Goal: Information Seeking & Learning: Learn about a topic

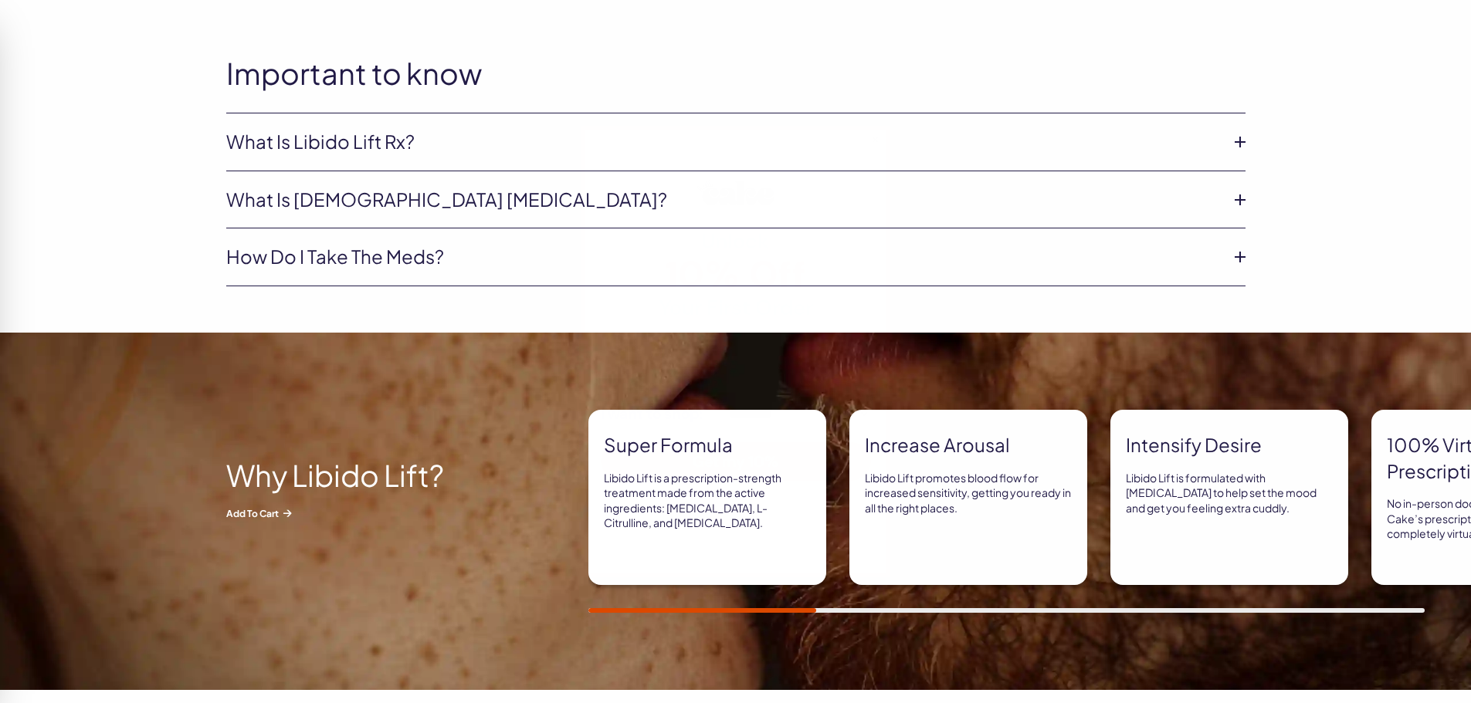
scroll to position [926, 0]
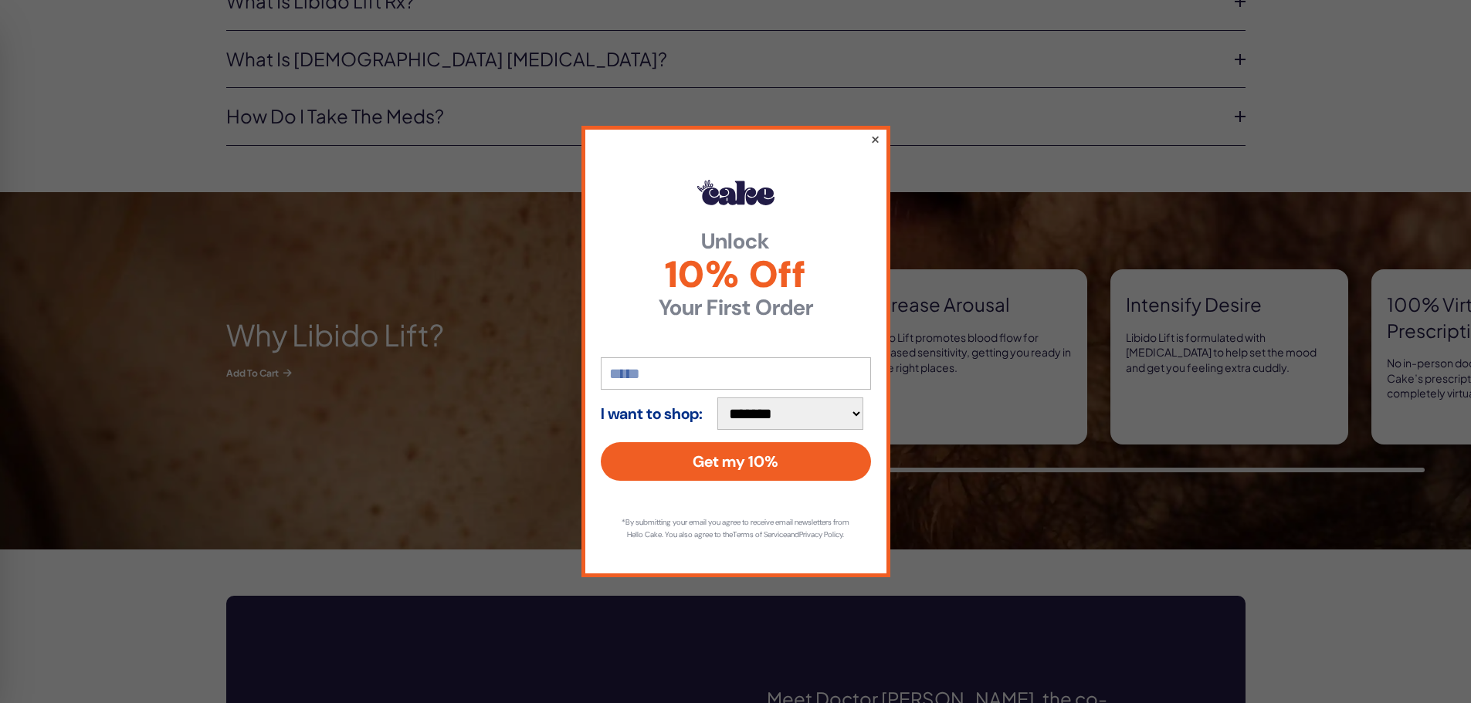
click at [874, 134] on button "×" at bounding box center [874, 139] width 10 height 19
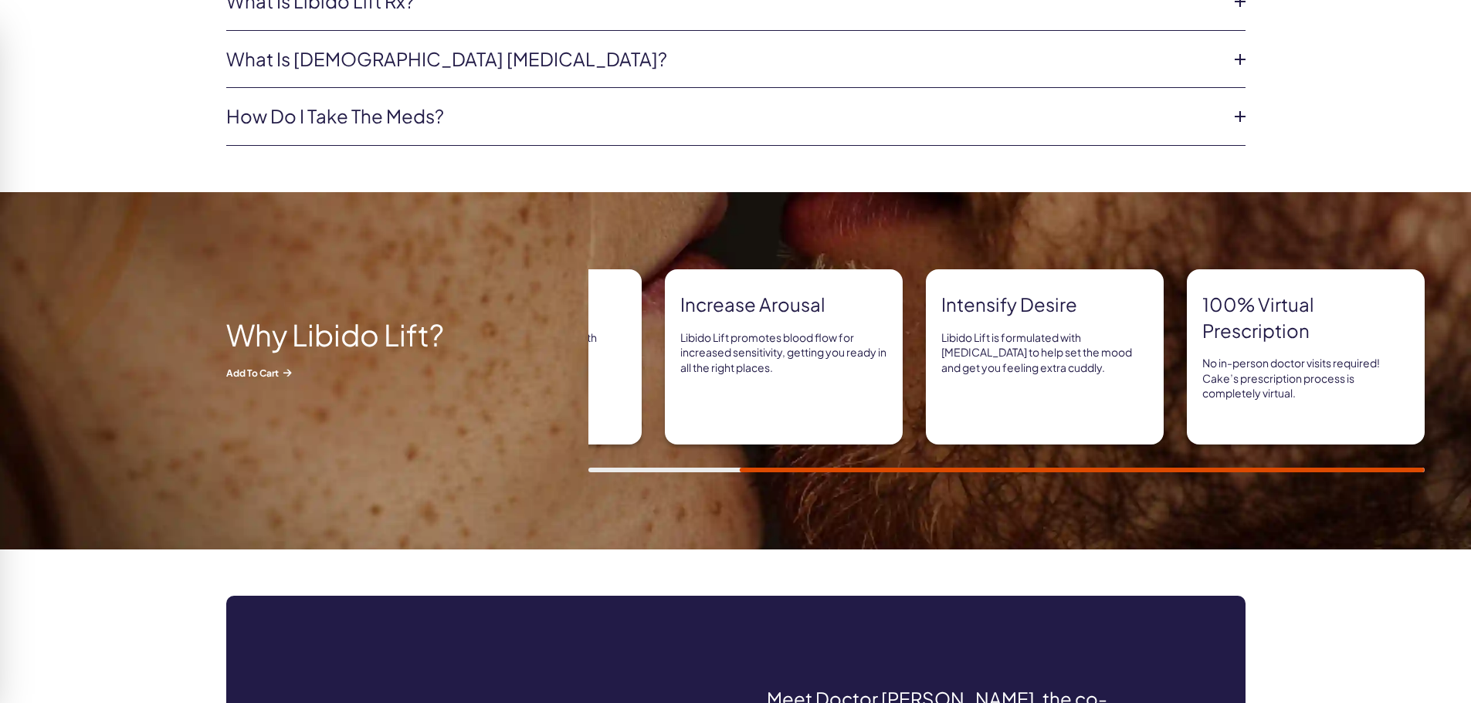
click at [1237, 112] on icon at bounding box center [1239, 116] width 23 height 23
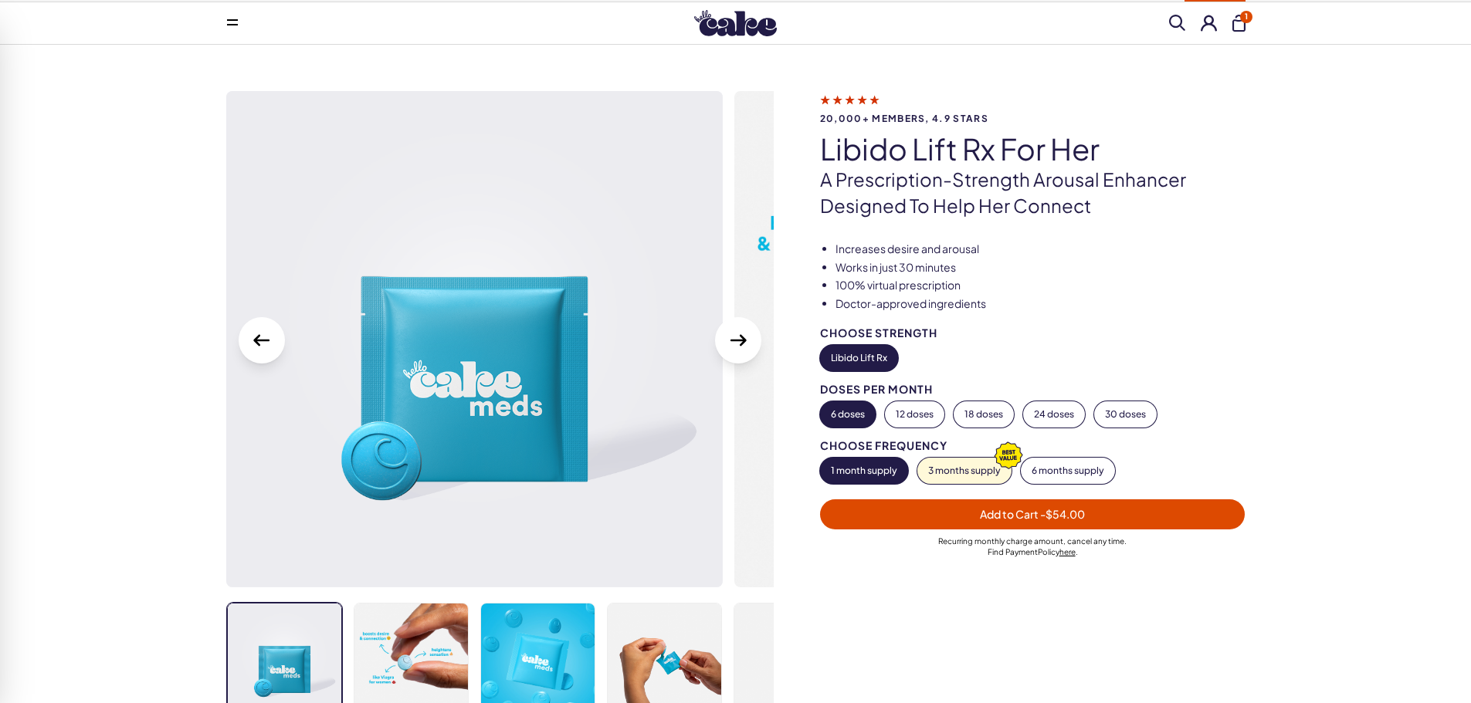
scroll to position [0, 0]
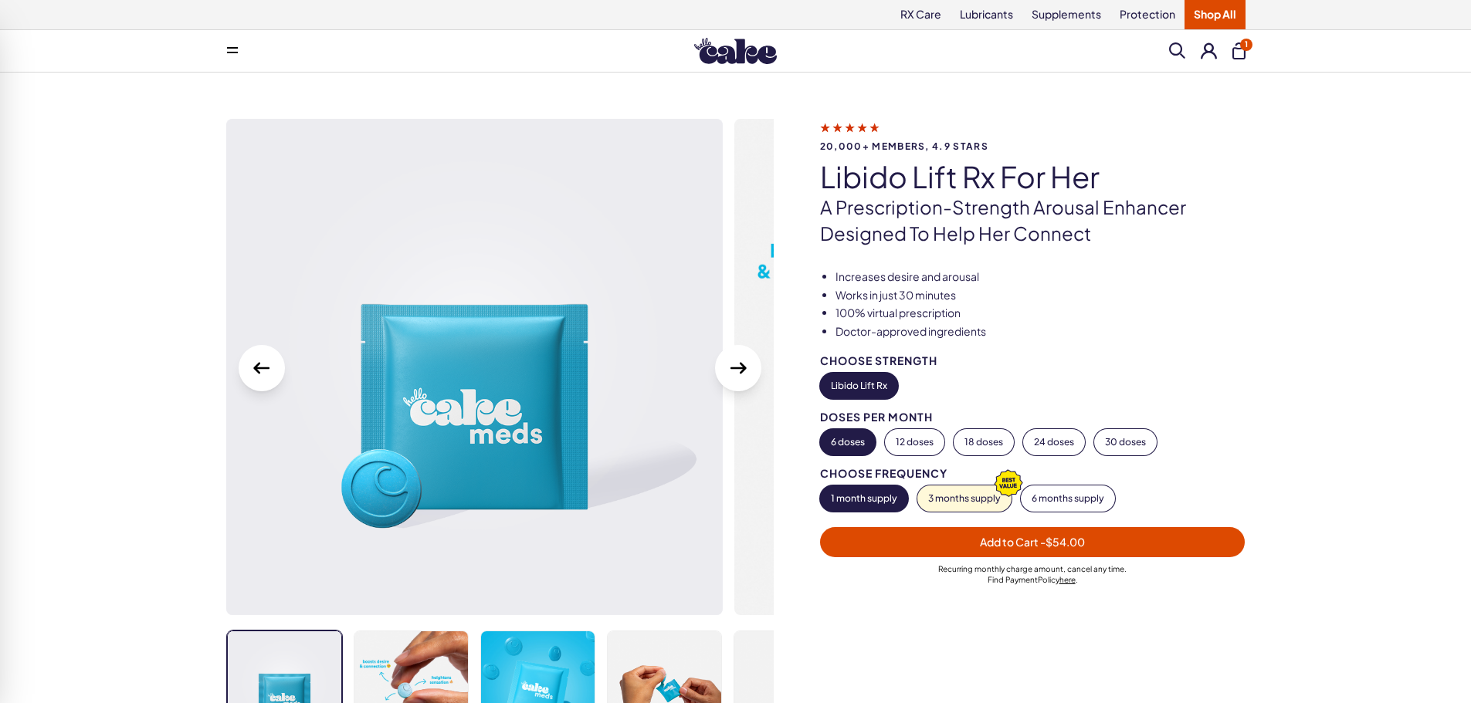
click at [233, 47] on icon at bounding box center [232, 48] width 11 height 2
click at [1072, 20] on link "Supplements" at bounding box center [1066, 14] width 88 height 29
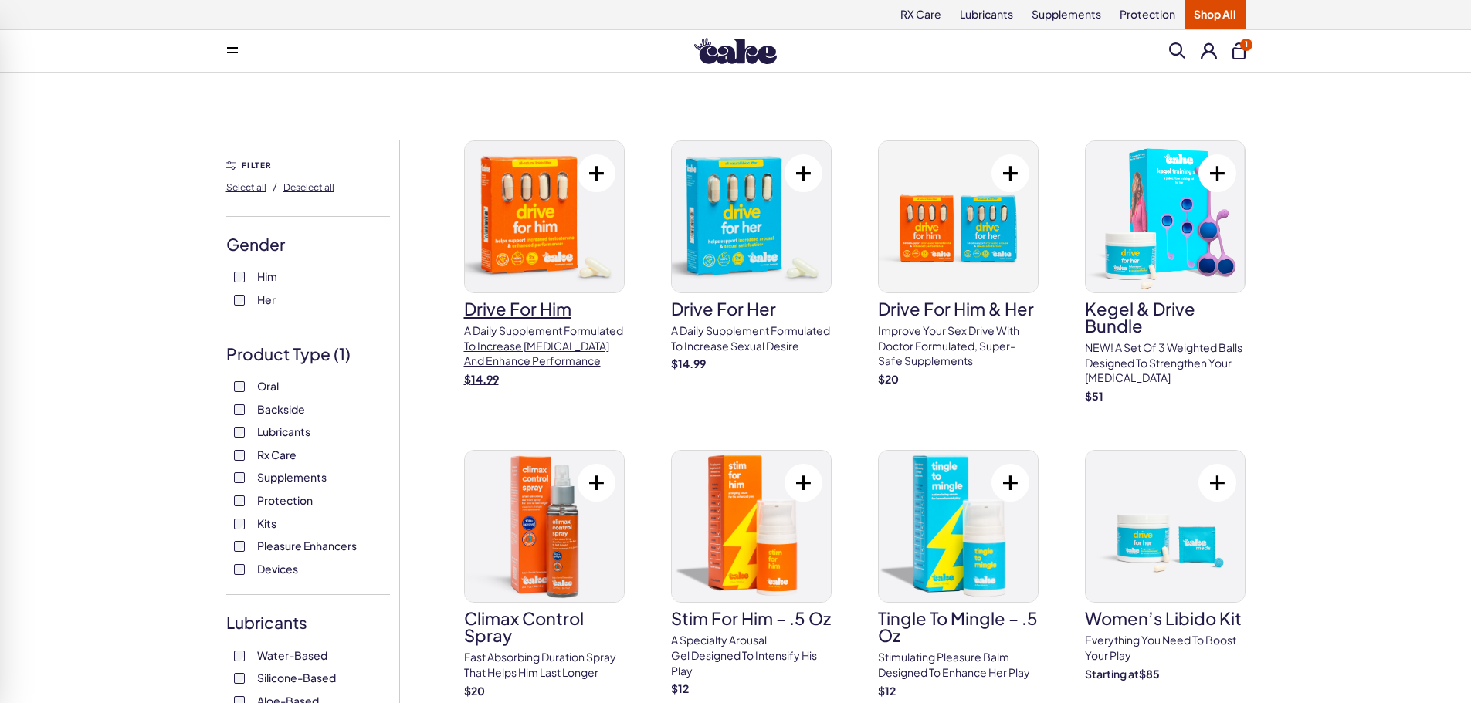
click at [502, 300] on h3 "drive for him" at bounding box center [544, 308] width 161 height 17
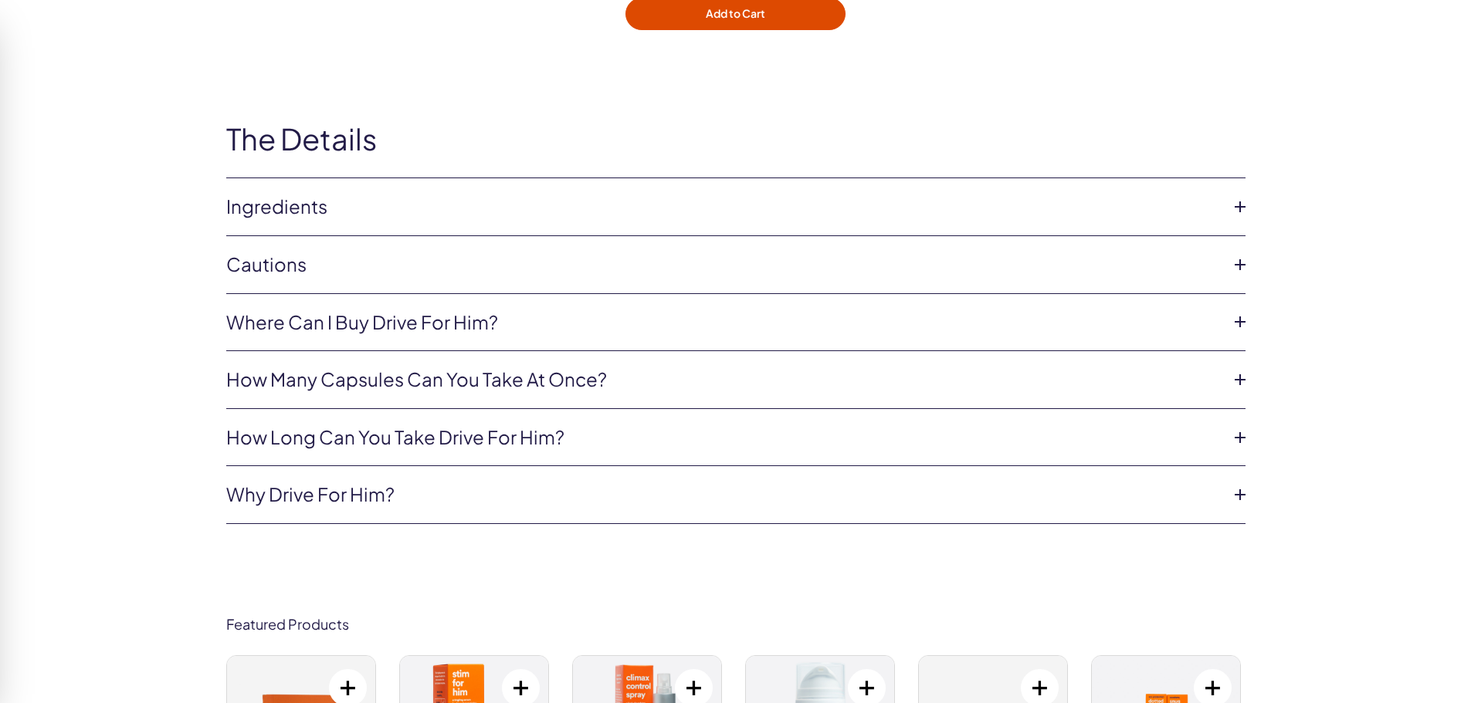
scroll to position [5018, 0]
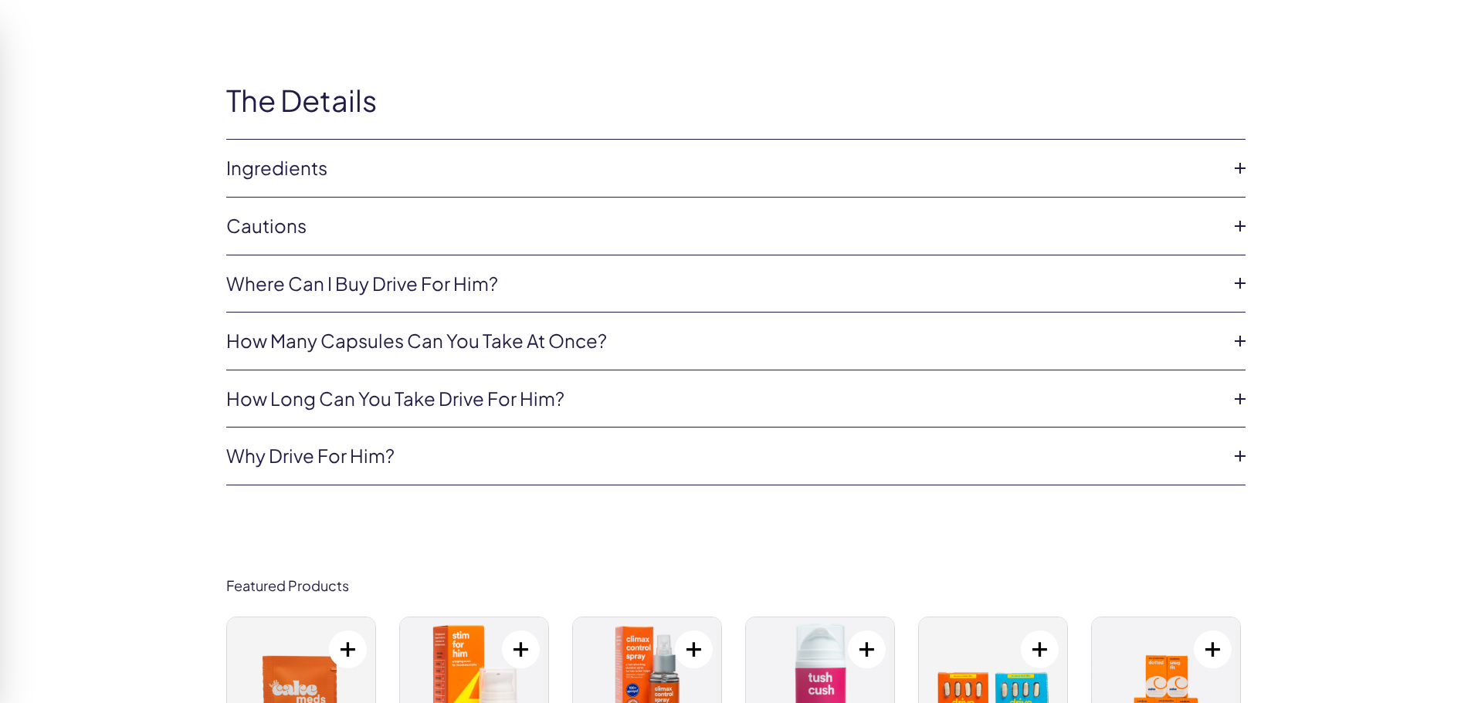
click at [397, 213] on link "Cautions" at bounding box center [723, 226] width 994 height 26
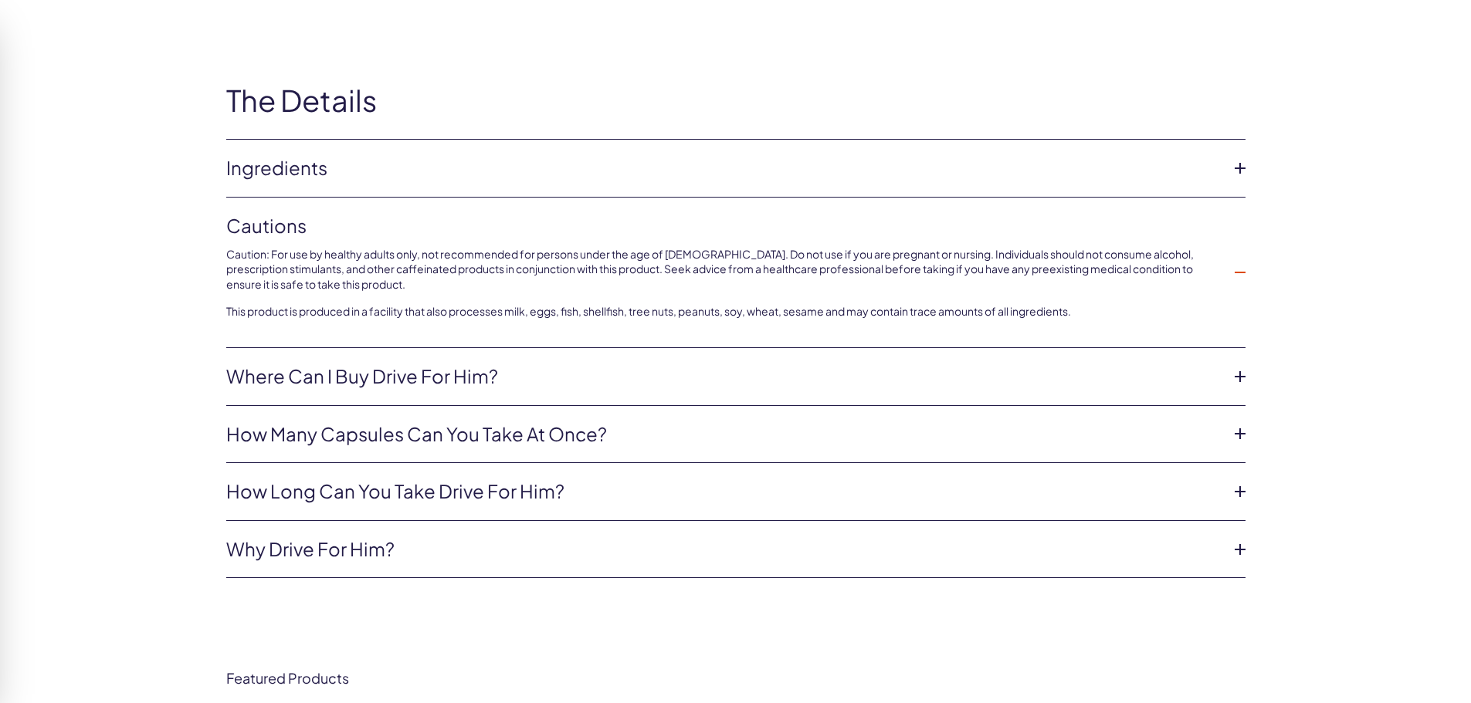
click at [286, 155] on link "Ingredients" at bounding box center [723, 168] width 994 height 26
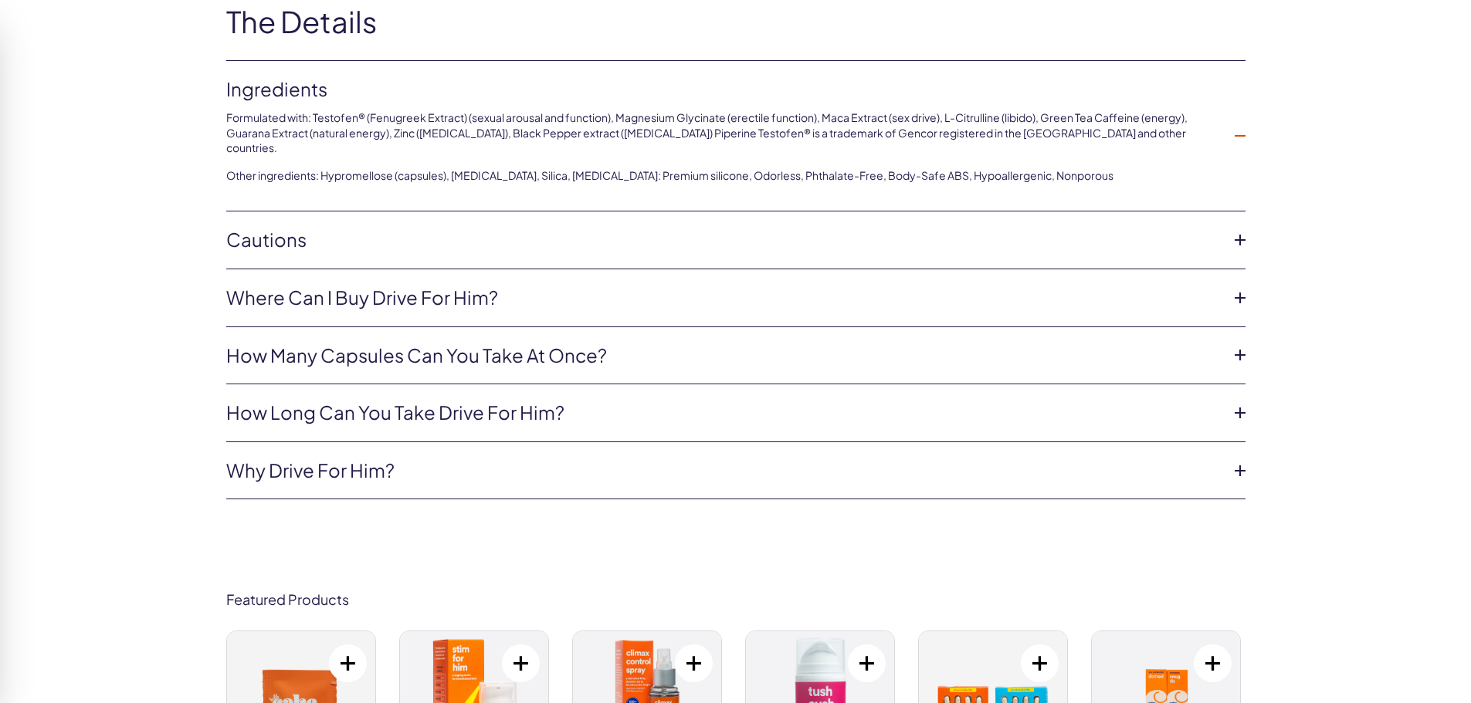
scroll to position [5095, 0]
click at [264, 229] on link "Cautions" at bounding box center [723, 242] width 994 height 26
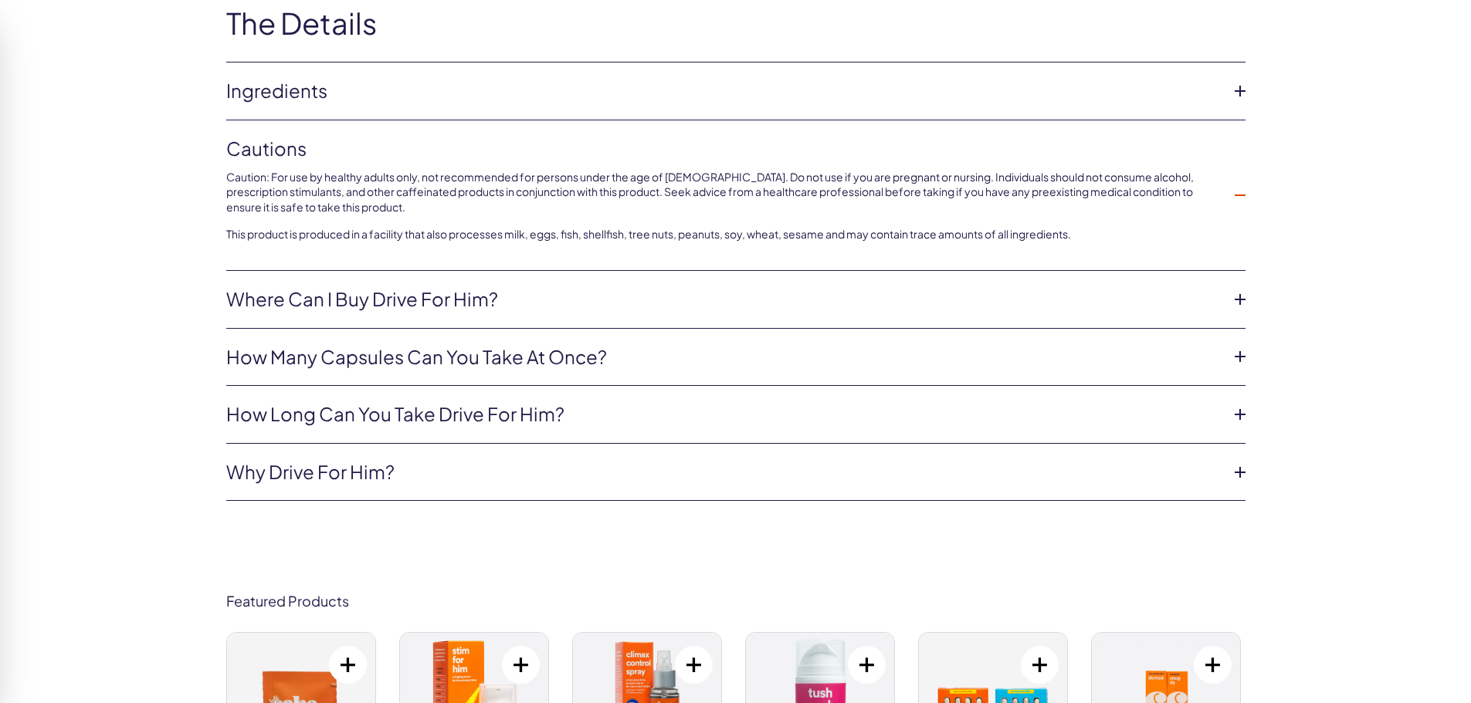
click at [341, 78] on link "Ingredients" at bounding box center [723, 91] width 994 height 26
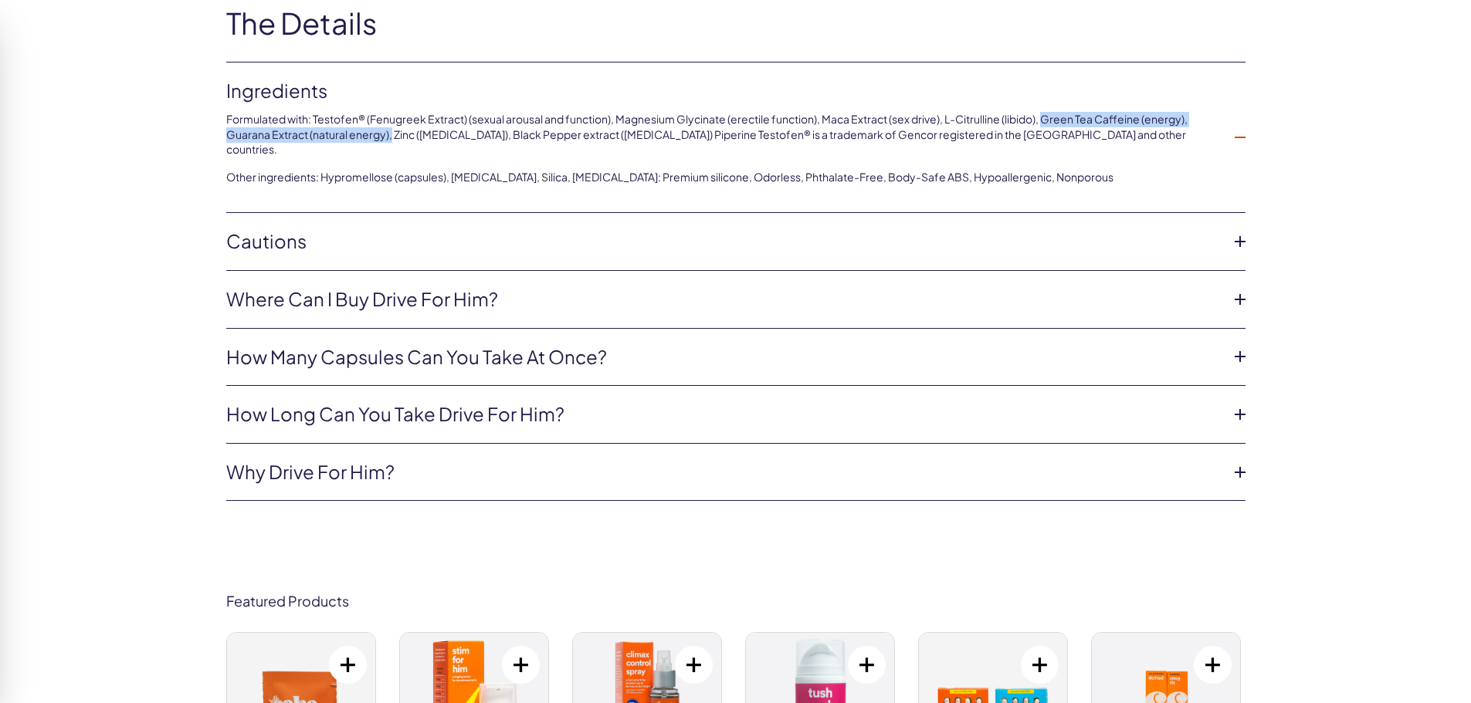
drag, startPoint x: 368, startPoint y: 119, endPoint x: 1045, endPoint y: 104, distance: 677.2
click at [1045, 112] on p "Formulated with: Testofen® (Fenugreek Extract) (sexual arousal and function), M…" at bounding box center [723, 135] width 994 height 46
click at [110, 154] on div "The Details Ingredients Formulated with: Testofen® (Fenugreek Extract) (sexual …" at bounding box center [735, 255] width 1471 height 588
drag, startPoint x: 394, startPoint y: 121, endPoint x: 493, endPoint y: 117, distance: 98.9
click at [493, 118] on p "Formulated with: Testofen® (Fenugreek Extract) (sexual arousal and function), M…" at bounding box center [723, 135] width 994 height 46
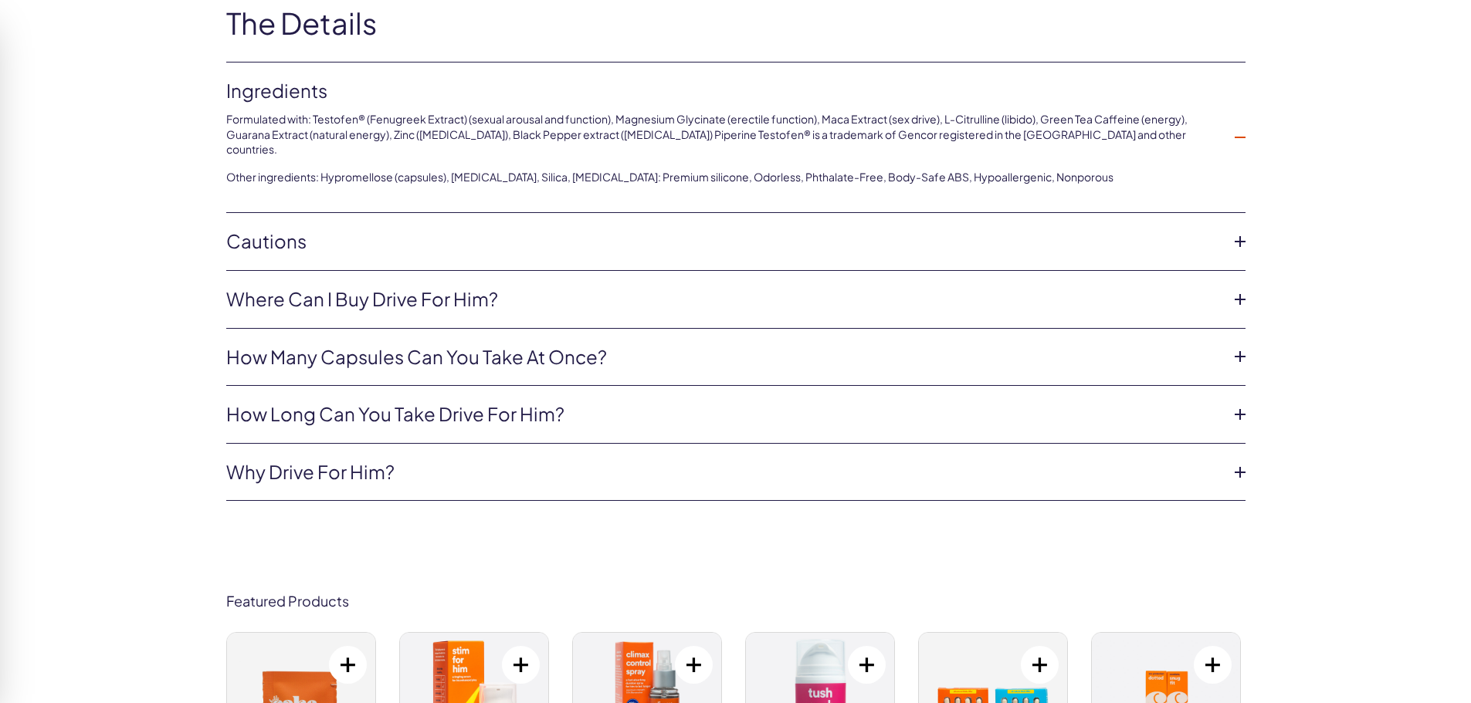
click at [155, 142] on div "The Details Ingredients Formulated with: Testofen® (Fenugreek Extract) (sexual …" at bounding box center [735, 255] width 1471 height 588
